Goal: Check status: Check status

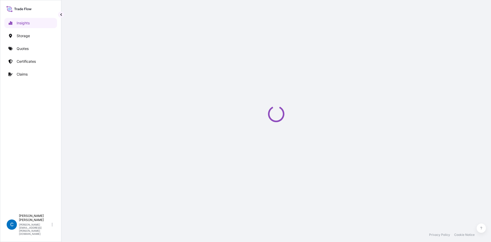
select select "2025"
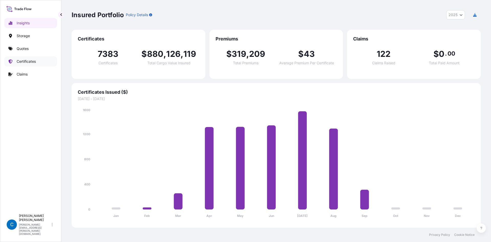
click at [33, 62] on p "Certificates" at bounding box center [26, 61] width 19 height 5
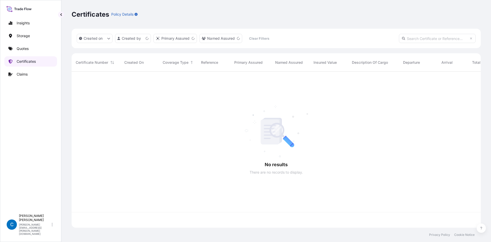
scroll to position [155, 405]
paste input "[PHONE_NUMBER]"
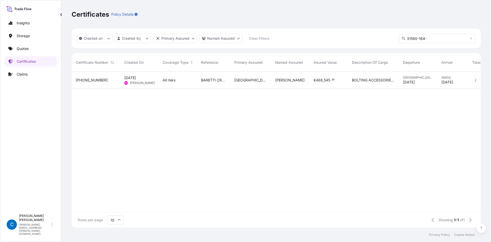
type input "31590-164-"
click at [92, 80] on span "[PHONE_NUMBER]" at bounding box center [92, 80] width 32 height 5
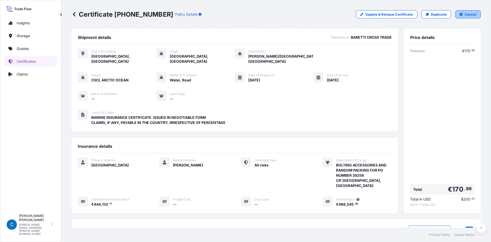
click at [466, 15] on p "Cancel" at bounding box center [471, 14] width 12 height 5
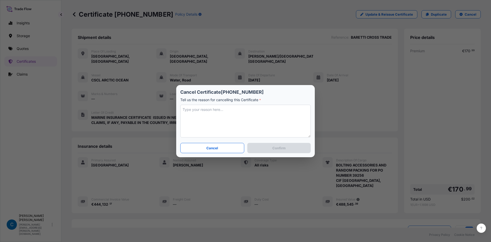
click at [261, 117] on textarea at bounding box center [245, 121] width 130 height 33
type textarea "C"
type textarea "S"
type textarea "Local office updated the certificate under a new file number"
click at [271, 147] on button "Confirm" at bounding box center [278, 148] width 63 height 10
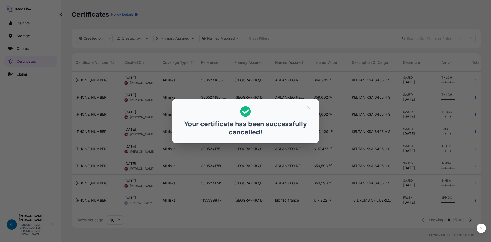
scroll to position [4, 4]
